Goal: Information Seeking & Learning: Learn about a topic

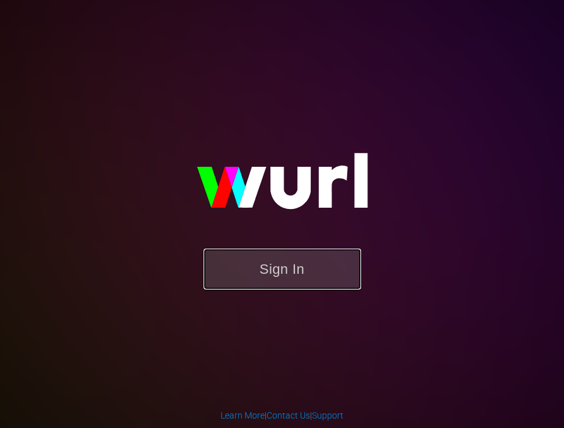
click at [294, 263] on button "Sign In" at bounding box center [282, 269] width 158 height 41
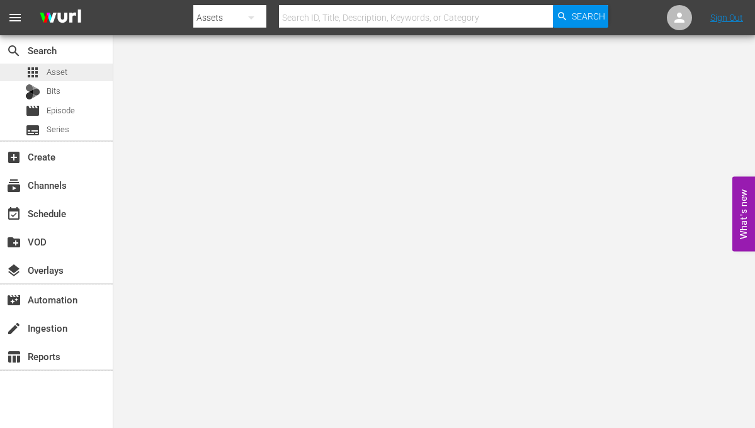
click at [45, 76] on div "apps Asset" at bounding box center [46, 73] width 42 height 18
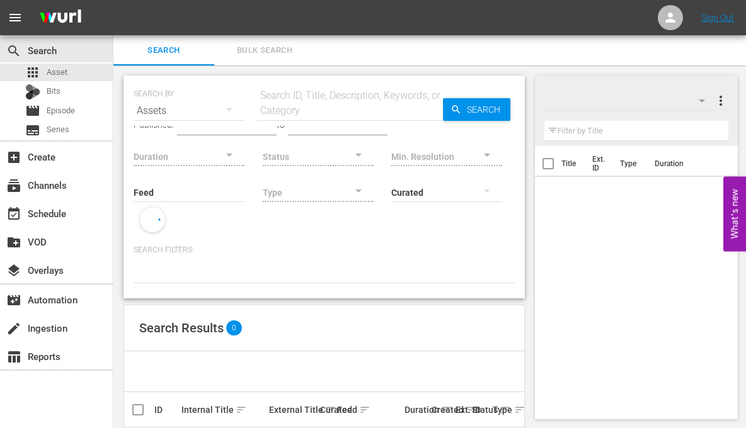
click at [360, 112] on input "text" at bounding box center [350, 111] width 186 height 30
paste input "65939"
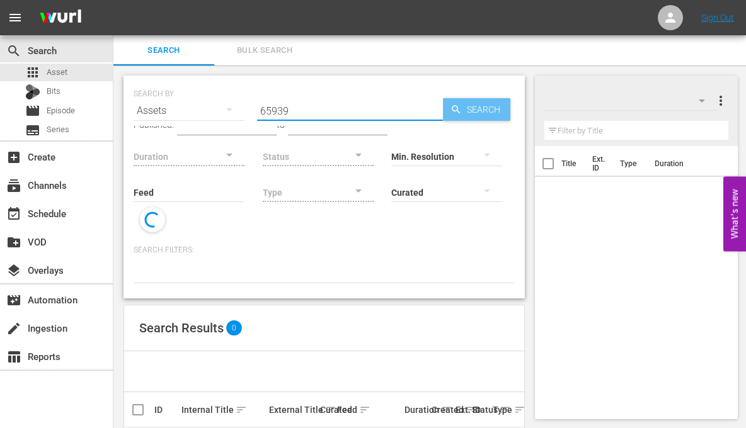
type input "65939"
click at [469, 108] on span "Search" at bounding box center [486, 109] width 49 height 23
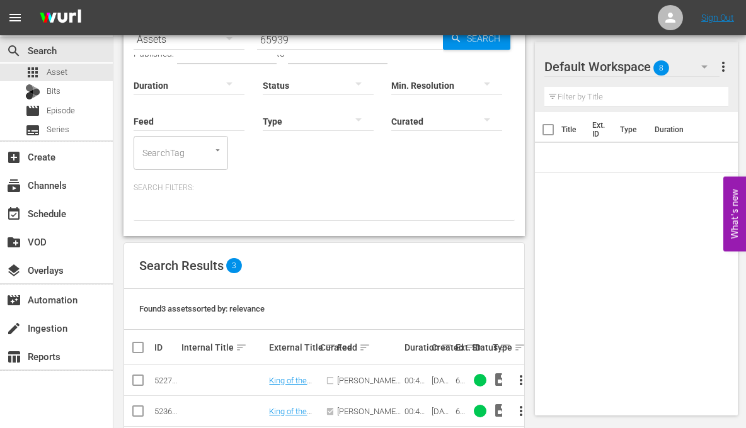
scroll to position [134, 0]
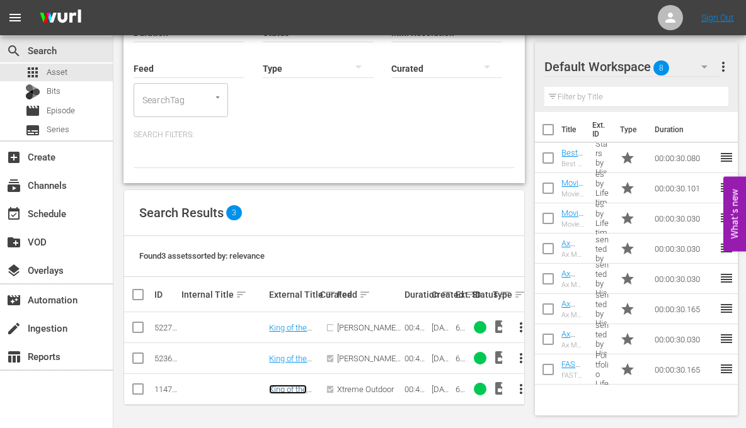
click at [293, 385] on link "King of the Hill" at bounding box center [288, 394] width 38 height 19
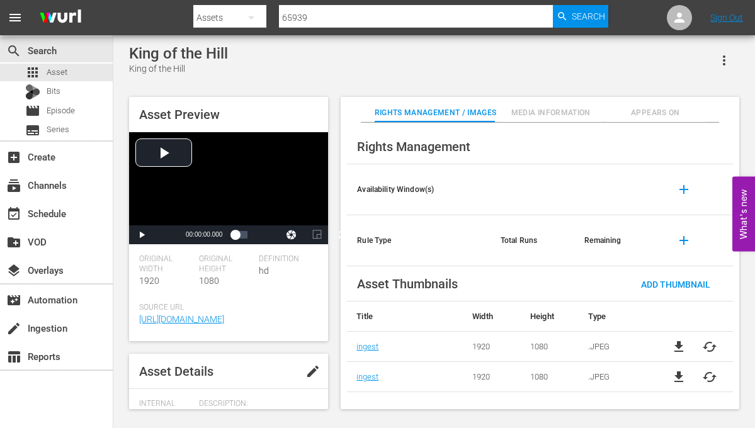
click at [335, 319] on div "Asset Preview Video Player is loading. Play Video Play Mute Current Time 00:00:…" at bounding box center [434, 247] width 623 height 312
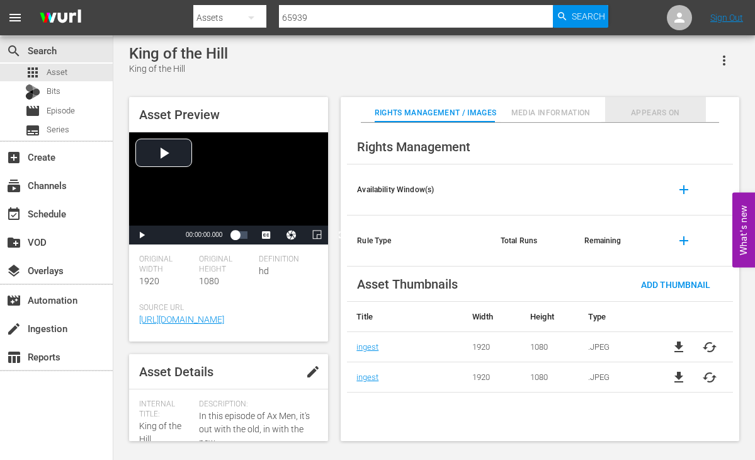
click at [656, 108] on span "Appears On" at bounding box center [655, 112] width 101 height 13
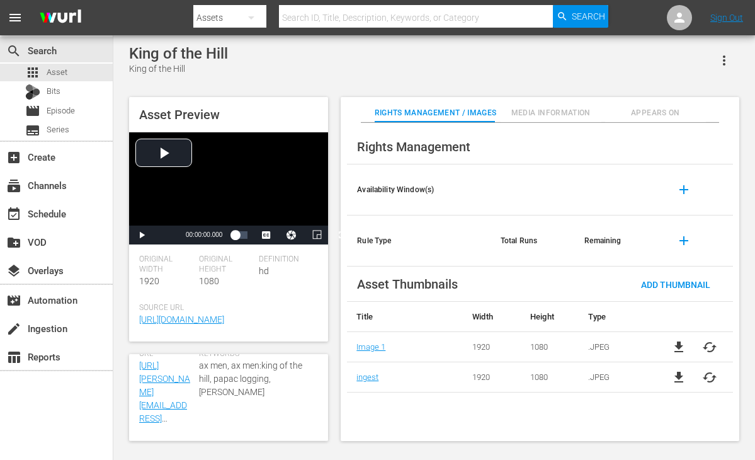
scroll to position [515, 0]
click at [653, 110] on span "Appears On" at bounding box center [655, 112] width 101 height 13
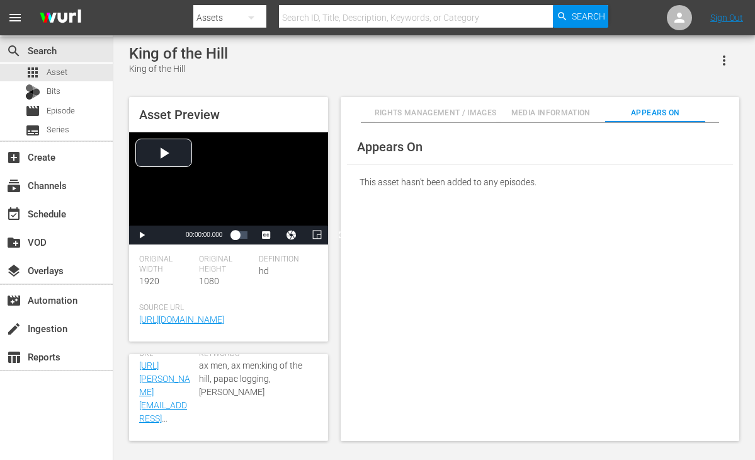
click at [595, 110] on span "Media Information" at bounding box center [551, 112] width 101 height 13
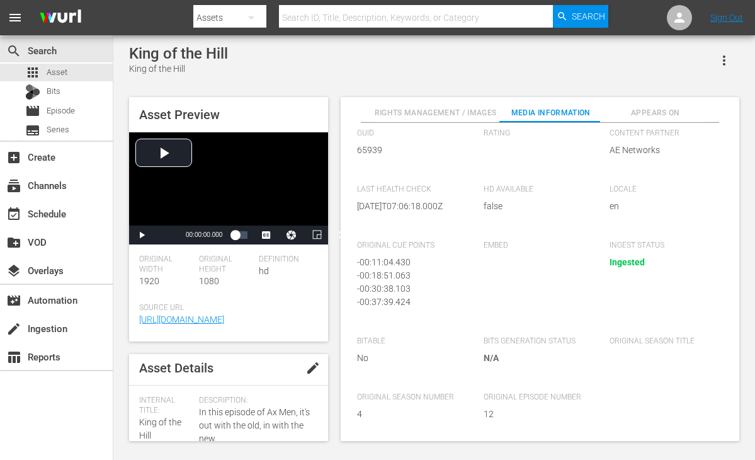
scroll to position [0, 0]
click at [656, 108] on span "Appears On" at bounding box center [655, 112] width 101 height 13
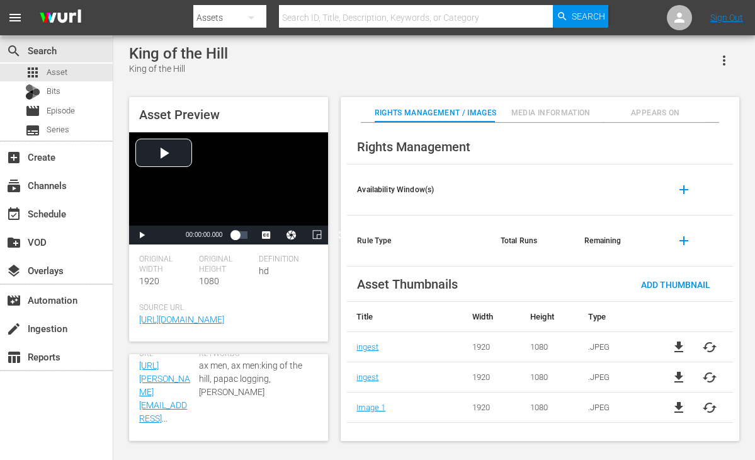
scroll to position [515, 0]
click at [650, 103] on button "Appears On" at bounding box center [655, 109] width 101 height 25
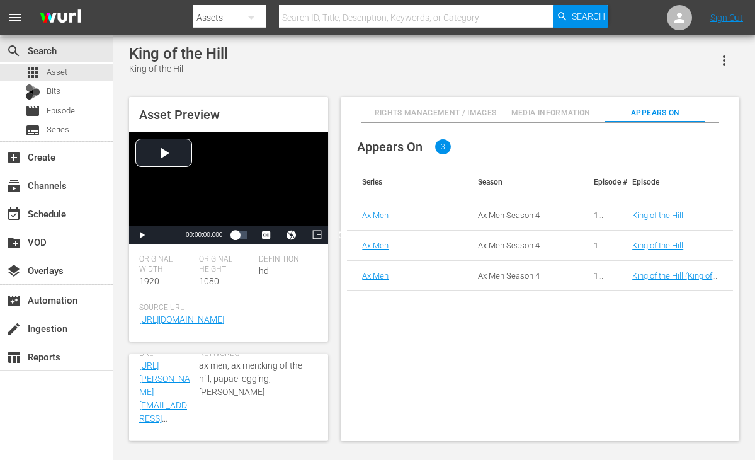
click at [541, 105] on button "Media Information" at bounding box center [551, 109] width 101 height 25
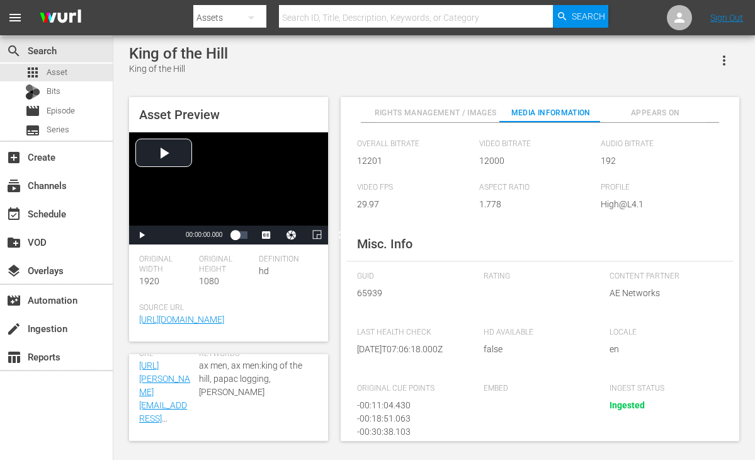
scroll to position [222, 0]
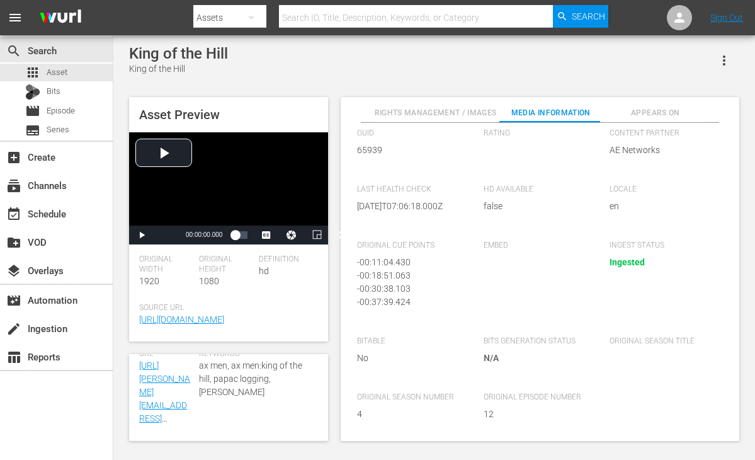
click at [467, 120] on button "Rights Management / Images" at bounding box center [436, 109] width 122 height 25
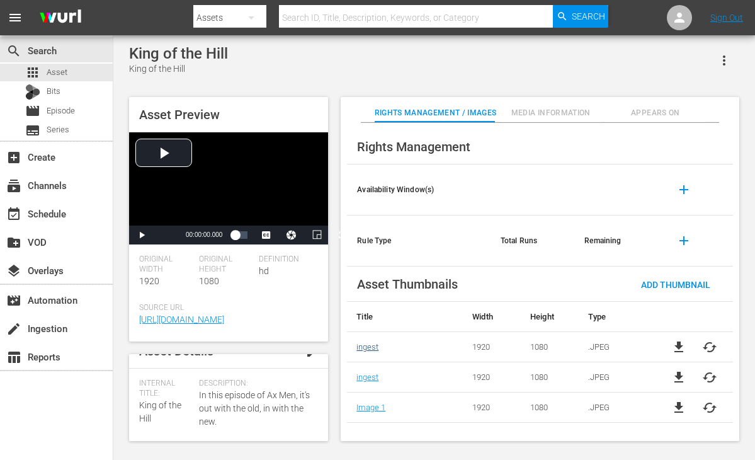
scroll to position [11, 0]
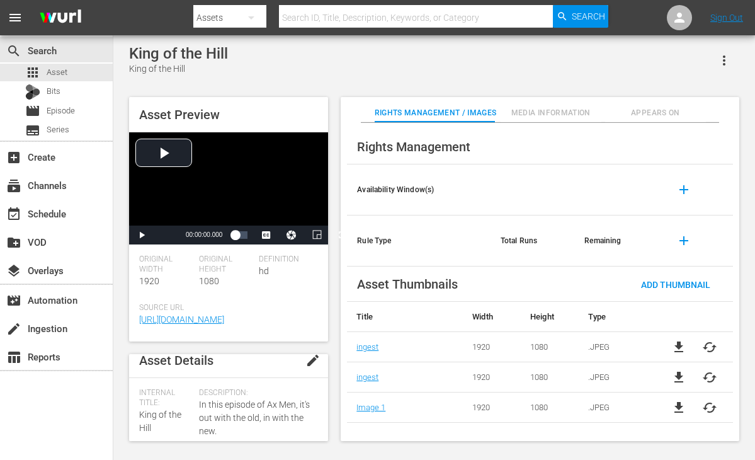
click at [662, 111] on span "Appears On" at bounding box center [655, 112] width 101 height 13
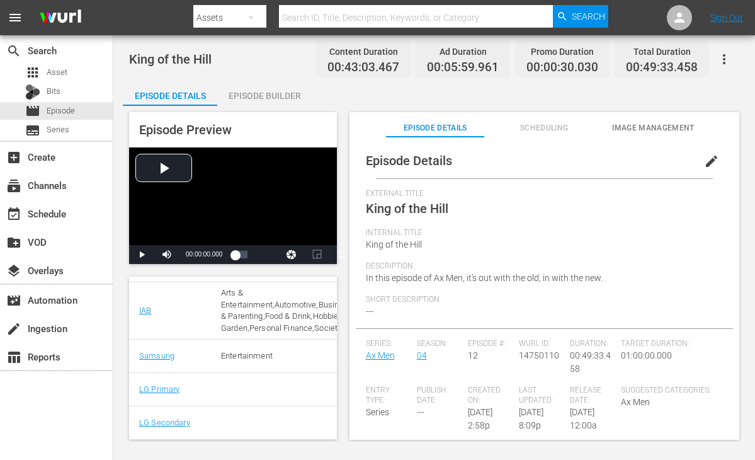
scroll to position [475, 0]
click at [557, 126] on span "Scheduling" at bounding box center [544, 128] width 98 height 13
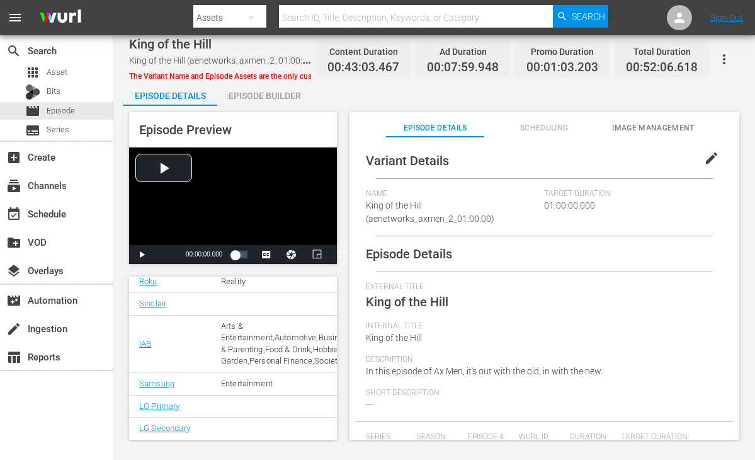
scroll to position [347, 0]
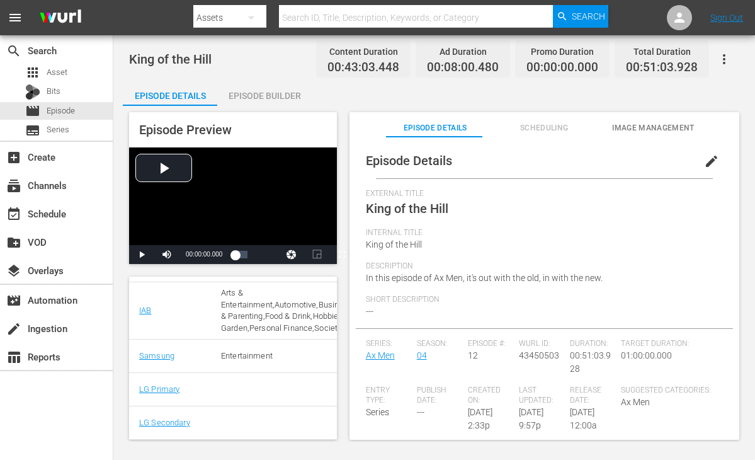
scroll to position [475, 0]
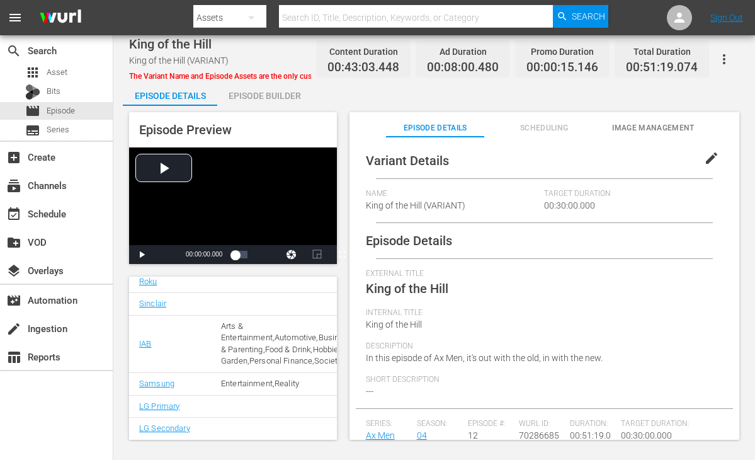
scroll to position [358, 0]
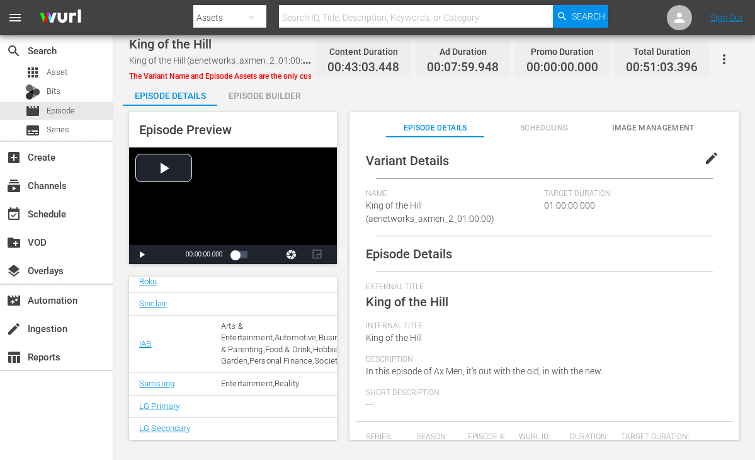
scroll to position [358, 0]
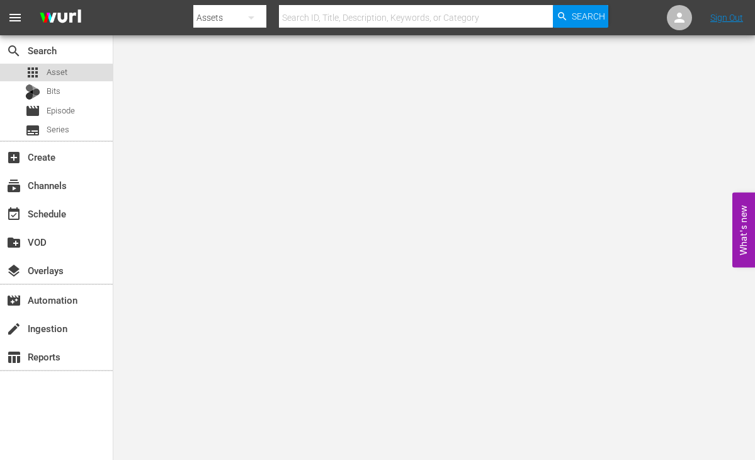
click at [52, 71] on span "Asset" at bounding box center [57, 72] width 21 height 13
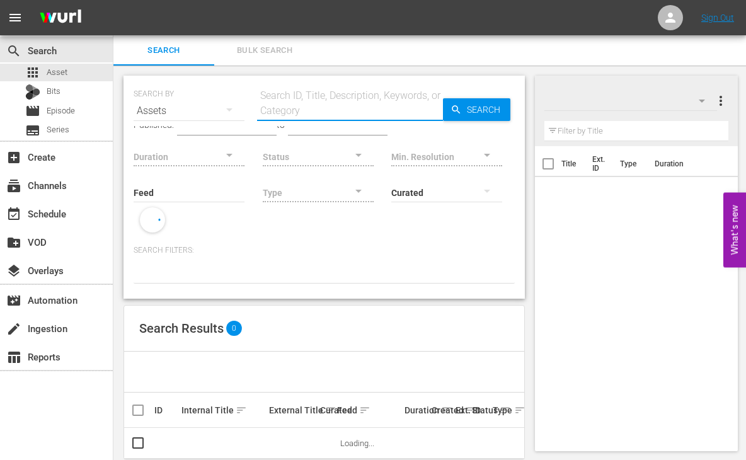
click at [310, 107] on input "text" at bounding box center [350, 111] width 186 height 30
paste input "211154"
type input "211154"
click at [448, 114] on div "Search" at bounding box center [476, 109] width 67 height 23
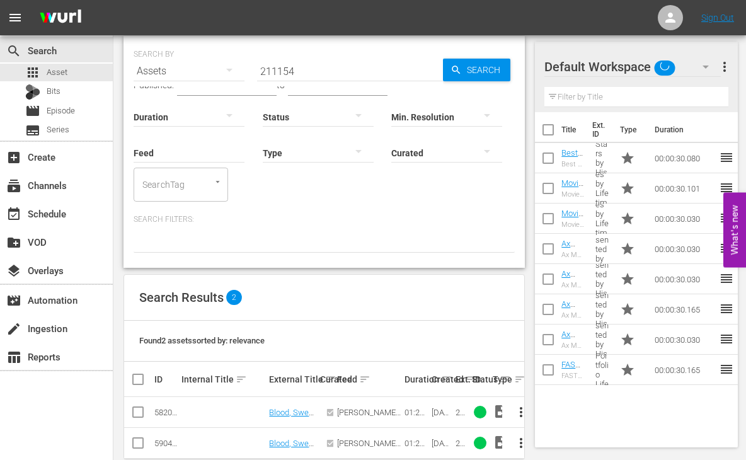
scroll to position [71, 0]
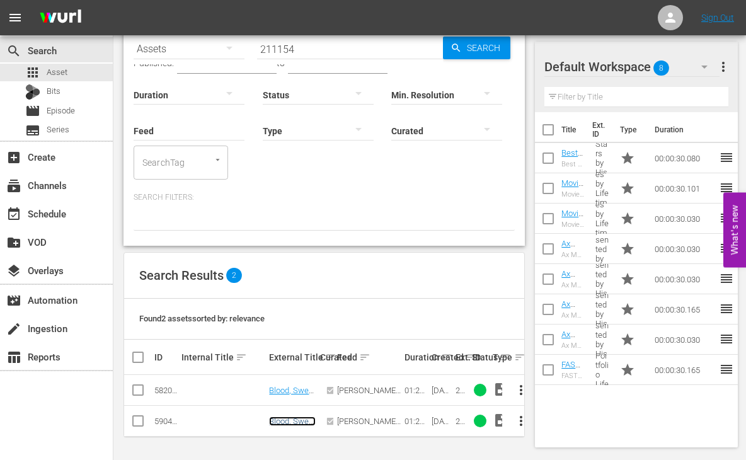
click at [298, 416] on link "Blood, Sweat and Lies" at bounding box center [292, 425] width 47 height 19
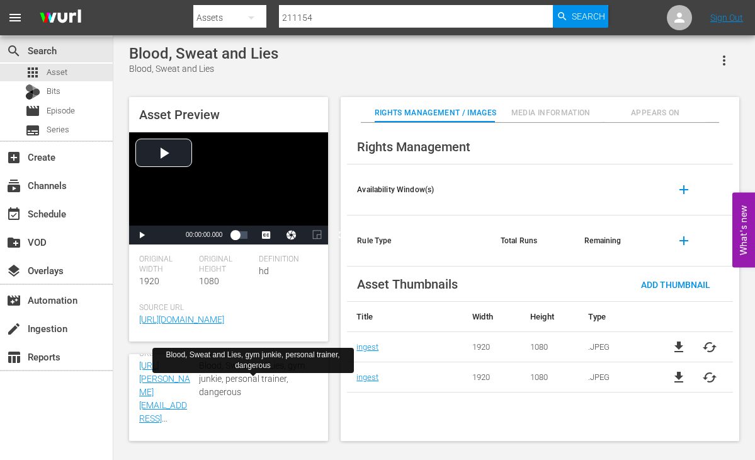
scroll to position [502, 0]
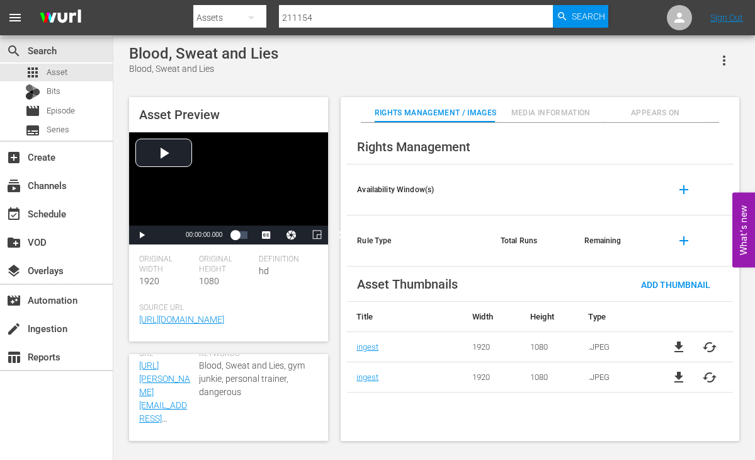
click at [663, 114] on span "Appears On" at bounding box center [655, 112] width 101 height 13
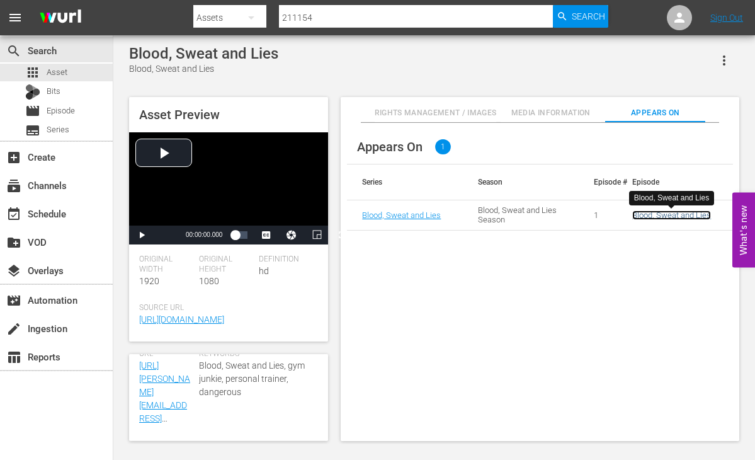
click at [683, 214] on link "Blood, Sweat and Lies" at bounding box center [672, 214] width 79 height 9
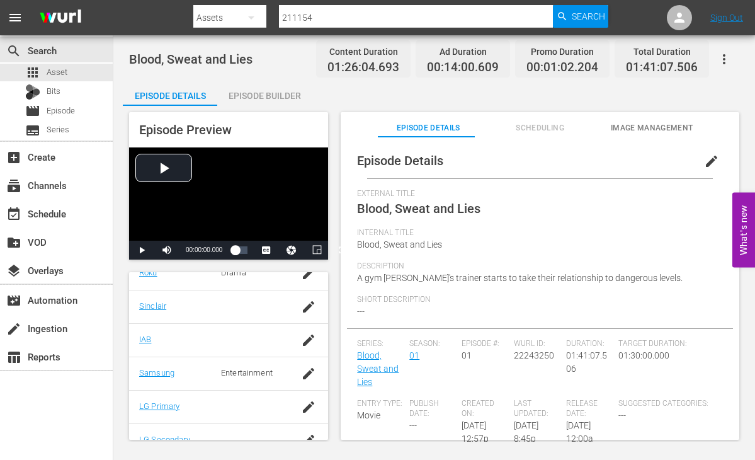
scroll to position [286, 0]
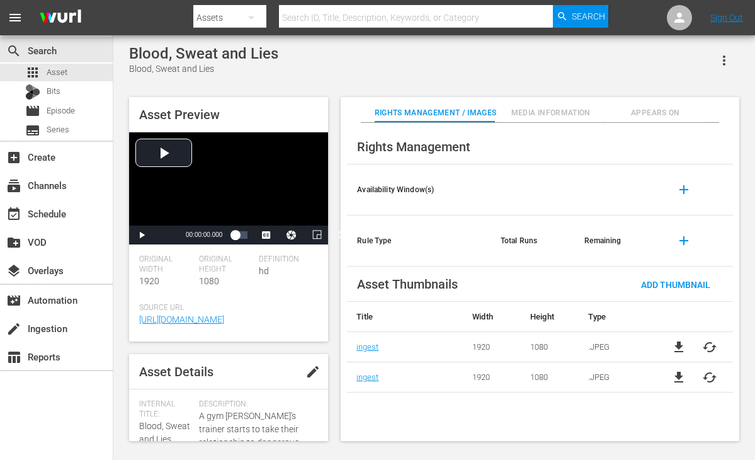
click at [641, 107] on span "Appears On" at bounding box center [655, 112] width 101 height 13
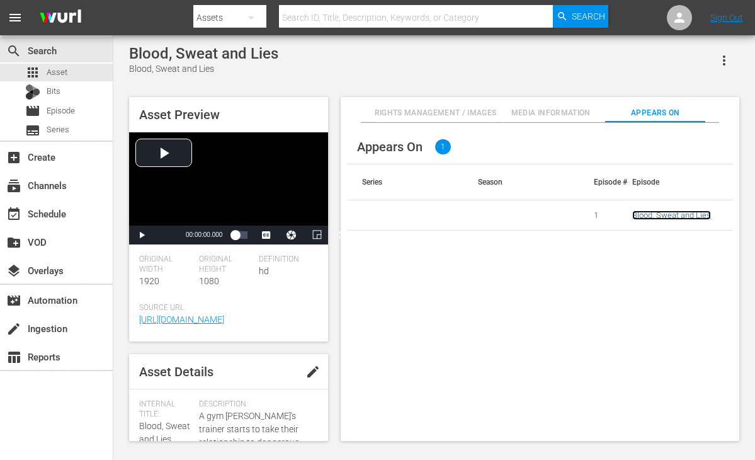
click at [665, 215] on link "Blood, Sweat and Lies" at bounding box center [672, 214] width 79 height 9
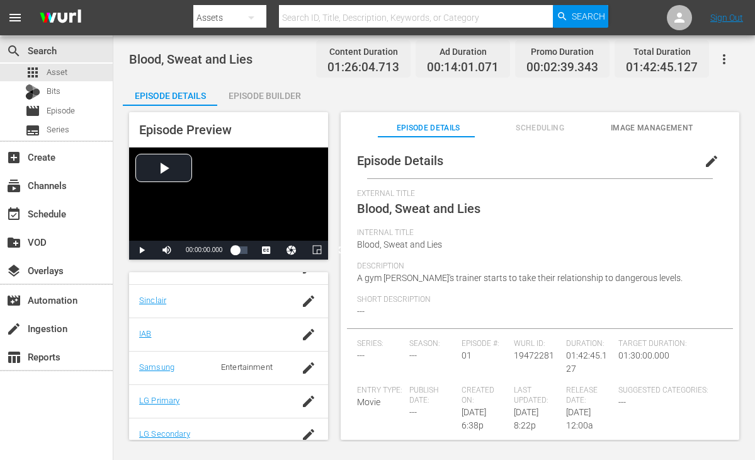
scroll to position [286, 0]
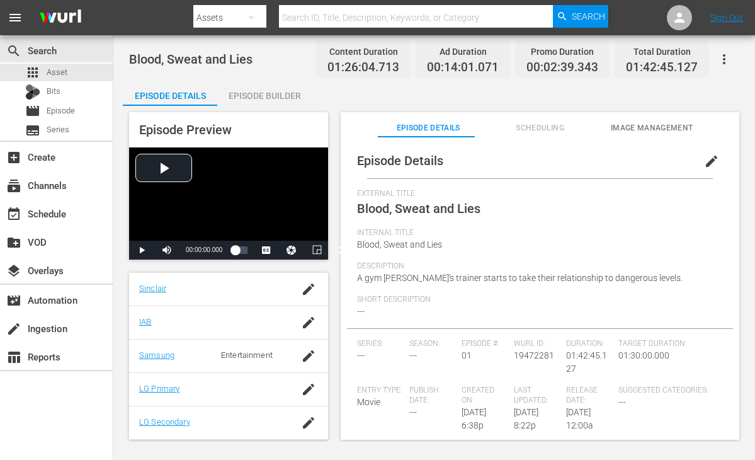
click at [288, 61] on div "Blood, Sweat and Lies Content Duration 01:26:04.713 Ad Duration 00:14:01.071 Pr…" at bounding box center [434, 59] width 610 height 28
